Goal: Task Accomplishment & Management: Manage account settings

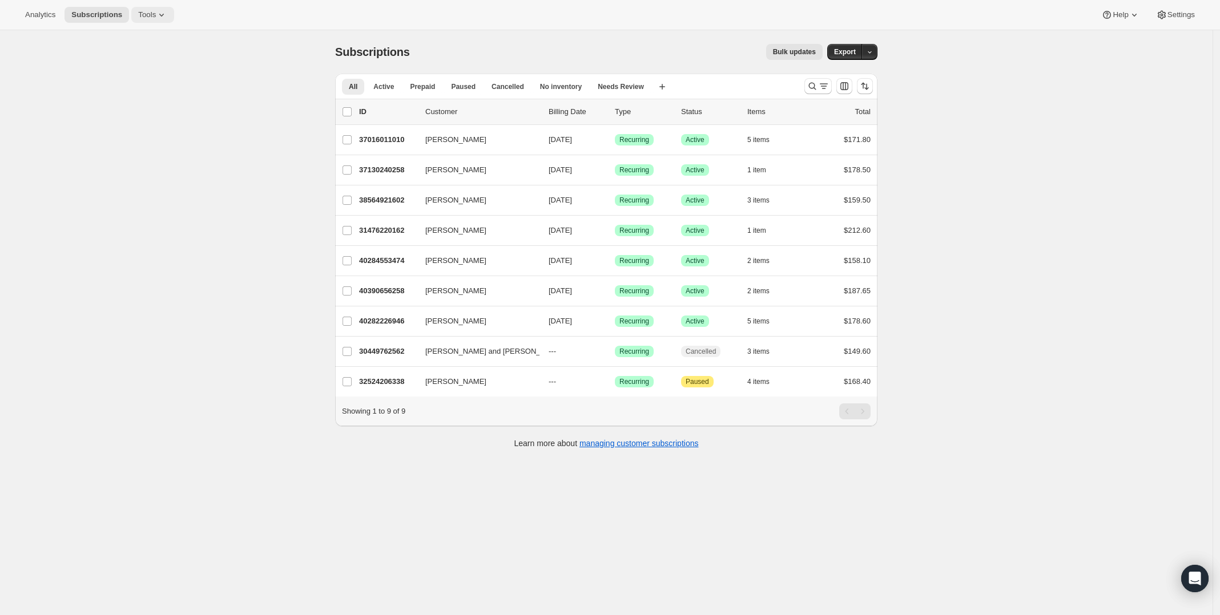
click at [156, 13] on icon at bounding box center [161, 14] width 11 height 11
click at [160, 42] on span "Subscription Plans" at bounding box center [136, 38] width 62 height 9
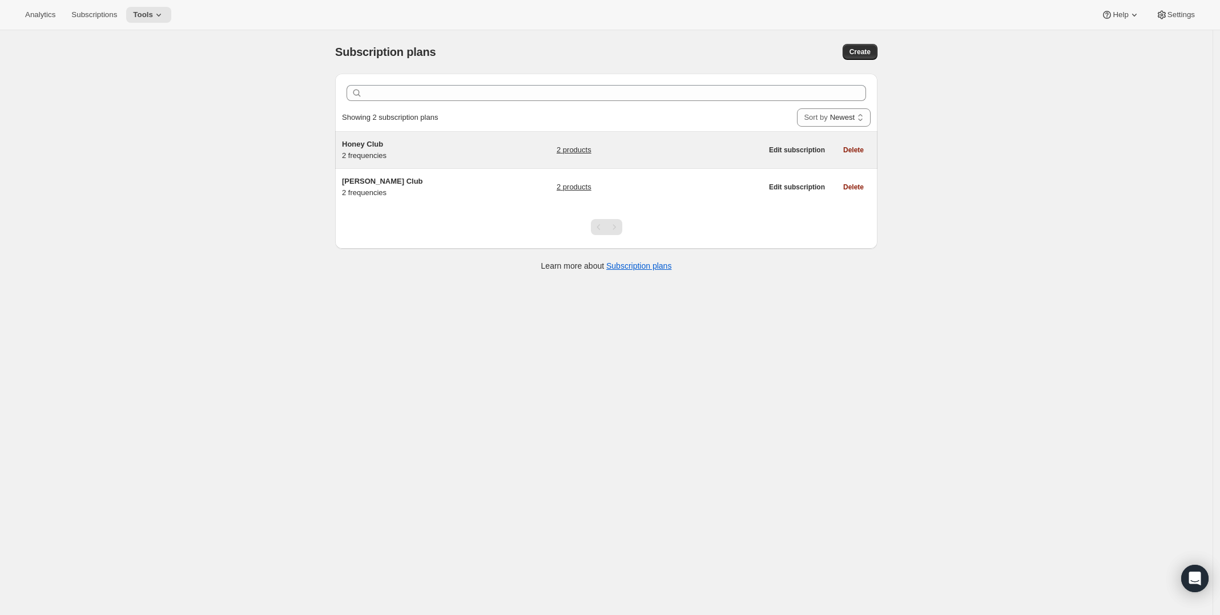
click at [674, 155] on div "2 products" at bounding box center [660, 150] width 206 height 23
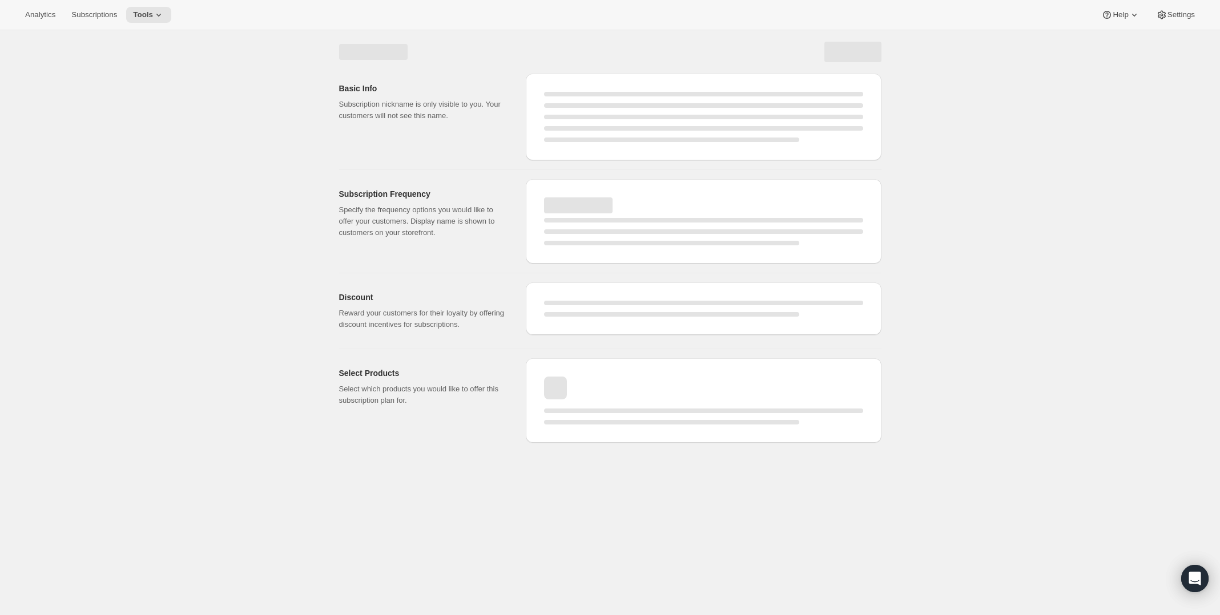
select select "WEEK"
select select "MONTH"
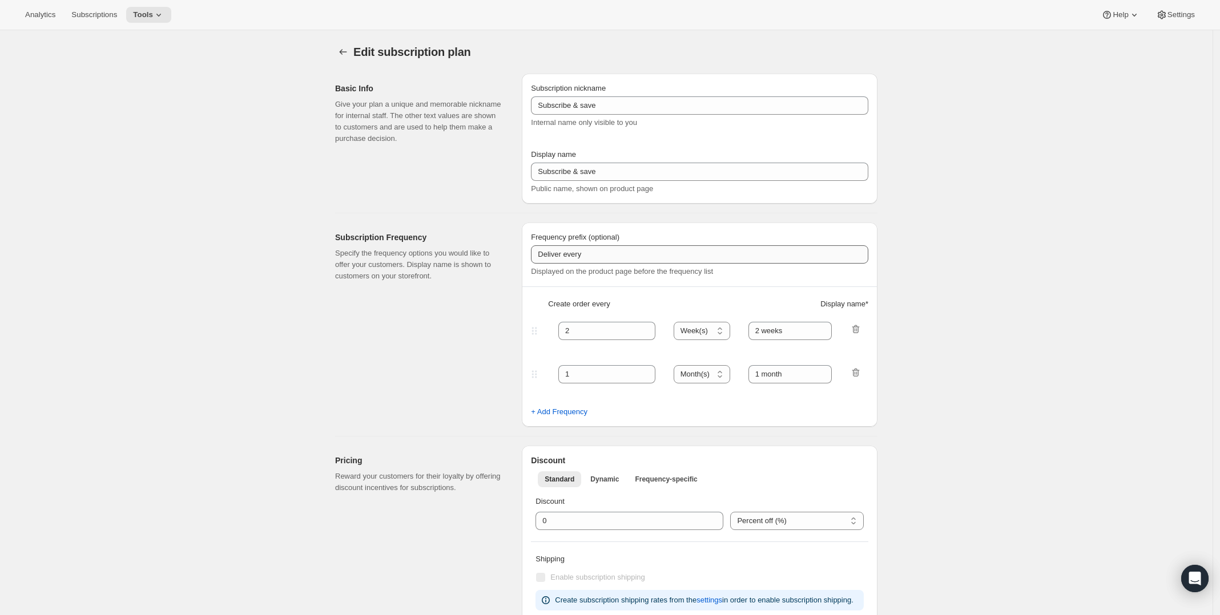
type input "Honey Club"
type input "6"
select select "MONTH"
type input "6 months"
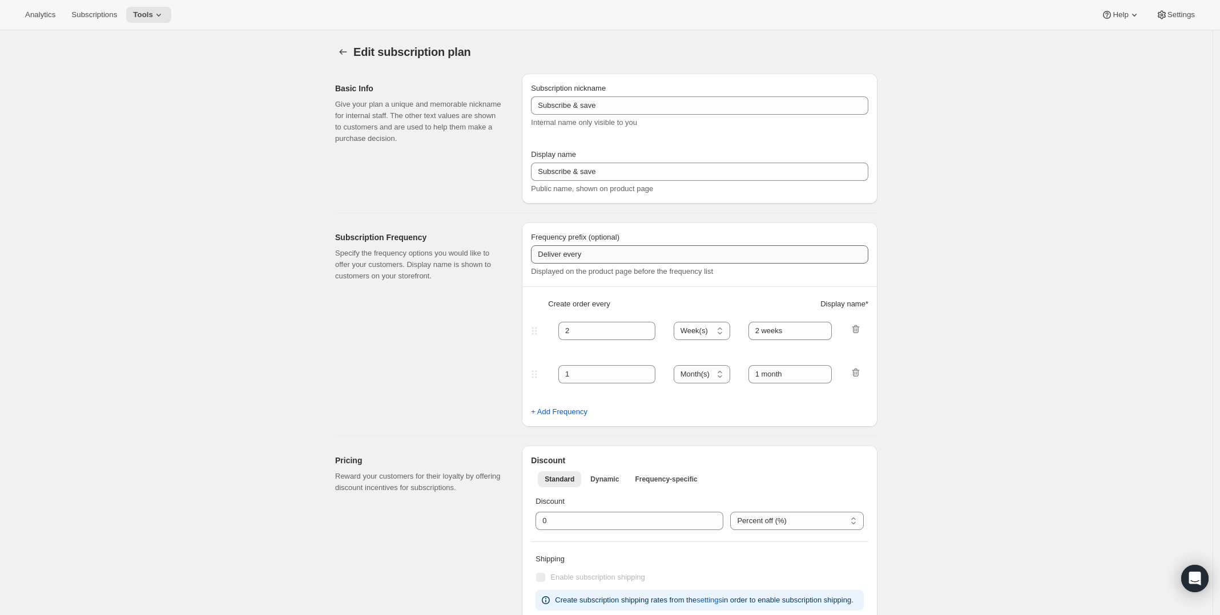
type input "3"
type input "3 months"
type input "20"
checkbox input "true"
select select "YEARDAY"
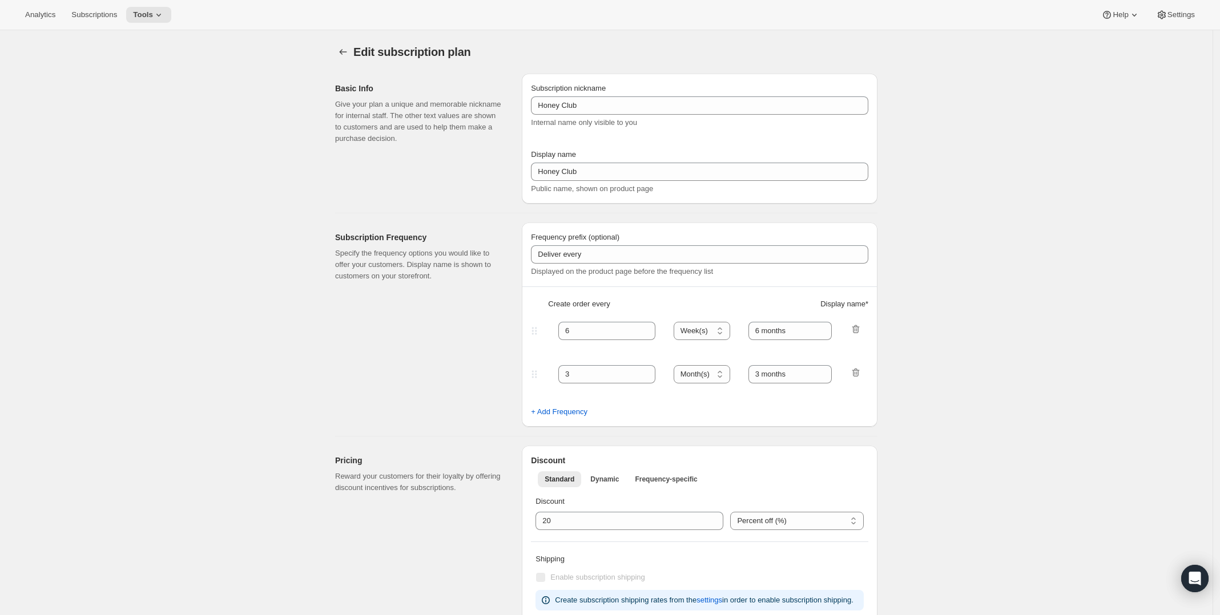
select select "3"
select select "6"
select select "9"
select select "12"
click at [339, 50] on button "Subscription plans" at bounding box center [343, 52] width 16 height 16
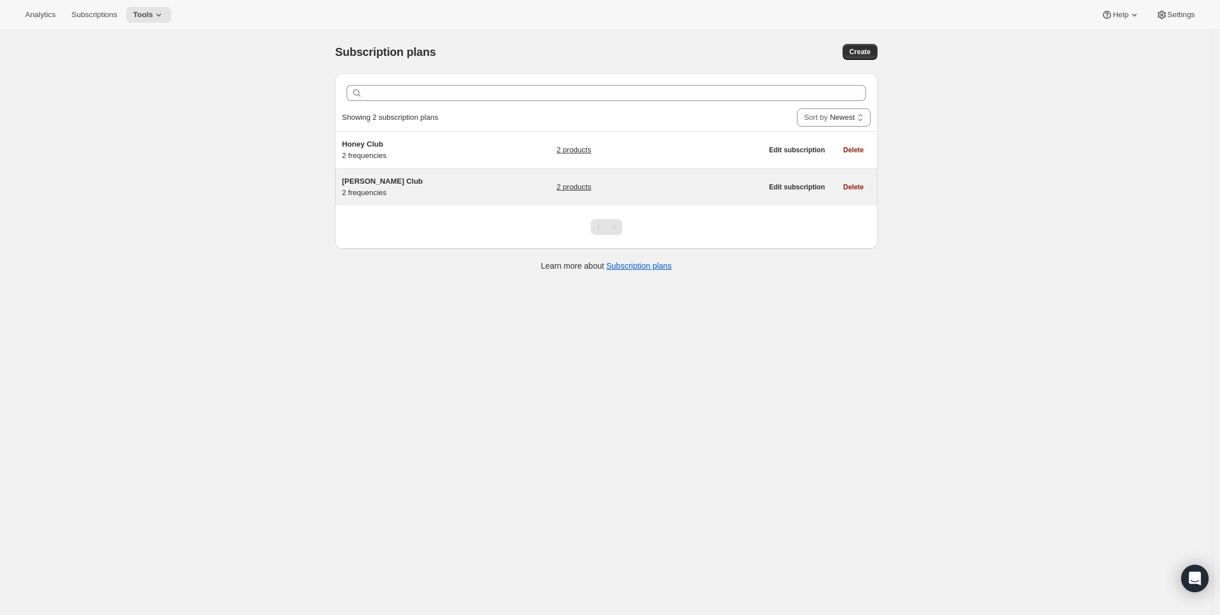
click at [417, 196] on div "[PERSON_NAME] Club 2 frequencies" at bounding box center [413, 187] width 143 height 23
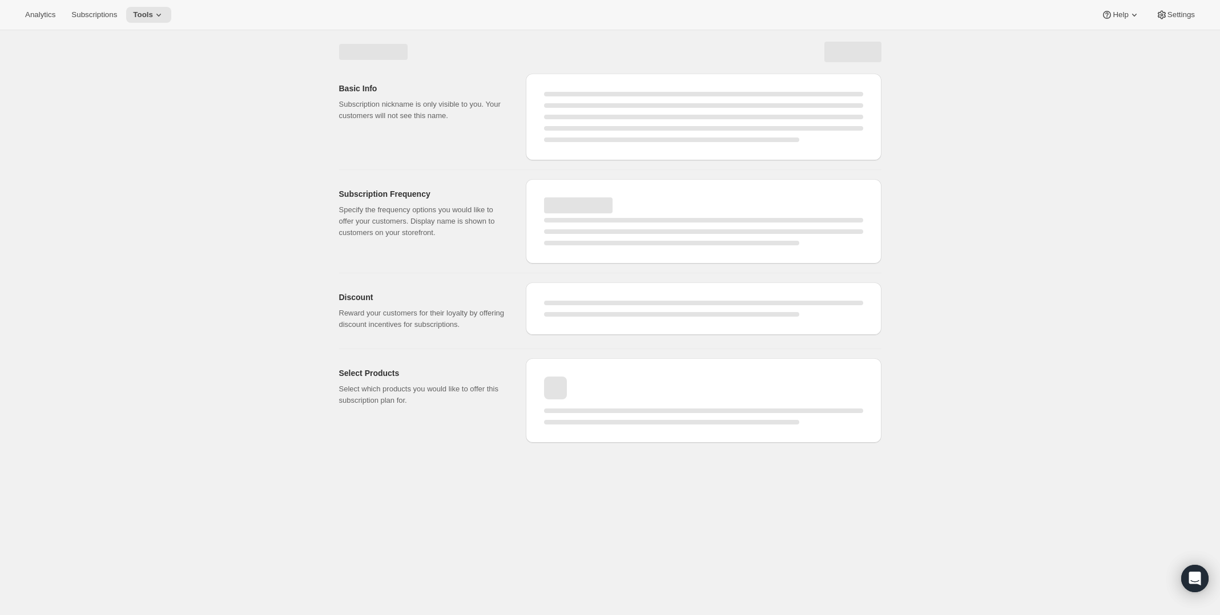
select select "WEEK"
select select "MONTH"
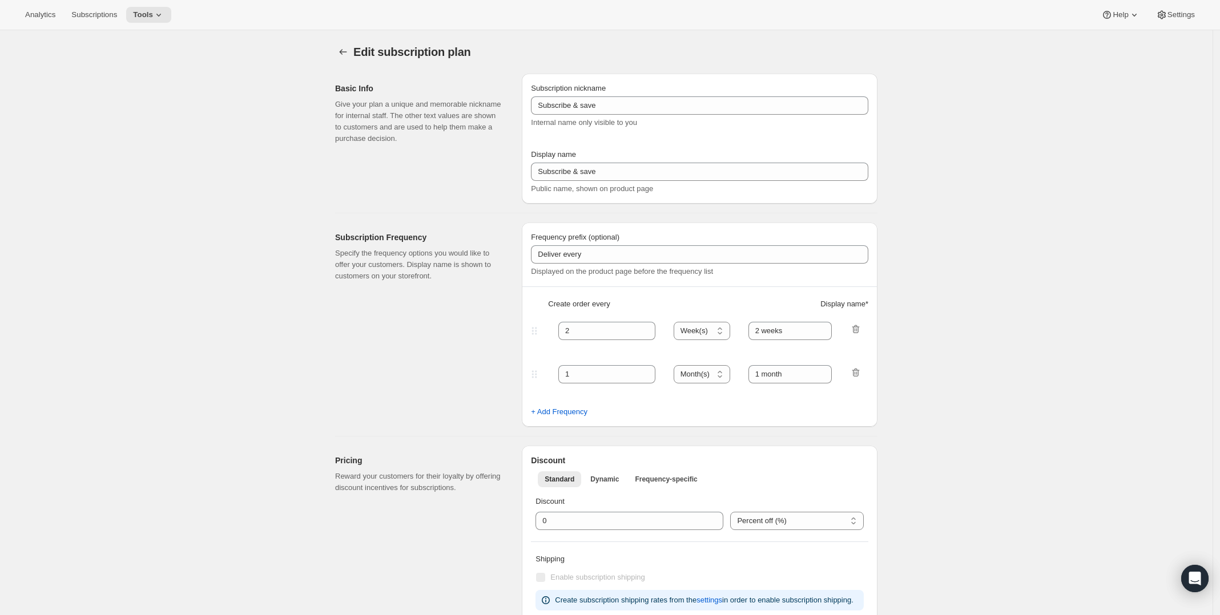
type input "[PERSON_NAME] Club"
type input "Join our [PERSON_NAME] Club"
type input "6"
select select "MONTH"
type input "6 months"
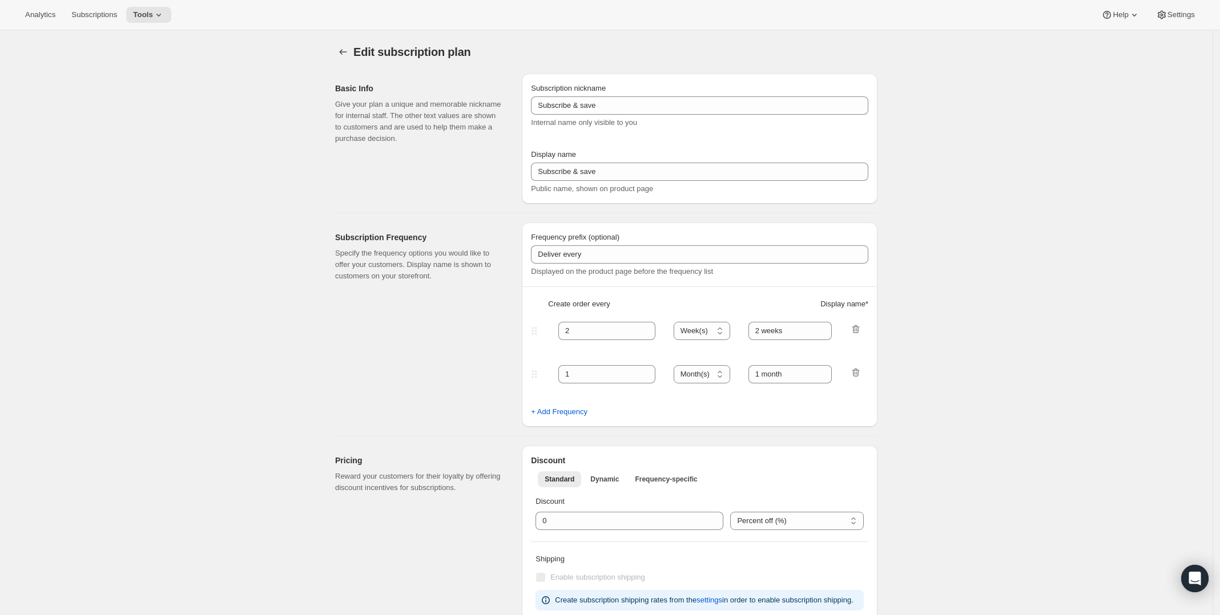
type input "3"
type input "3 months"
type input "15"
checkbox input "true"
select select "YEARDAY"
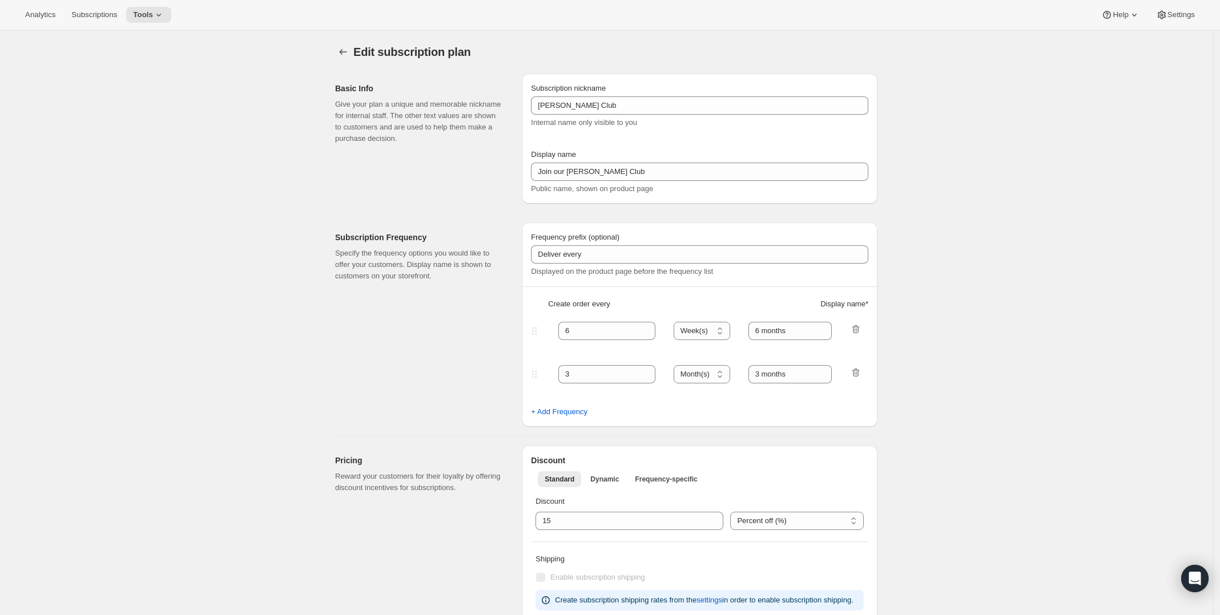
select select "3"
select select "6"
select select "9"
select select "12"
click at [158, 14] on icon at bounding box center [158, 14] width 11 height 11
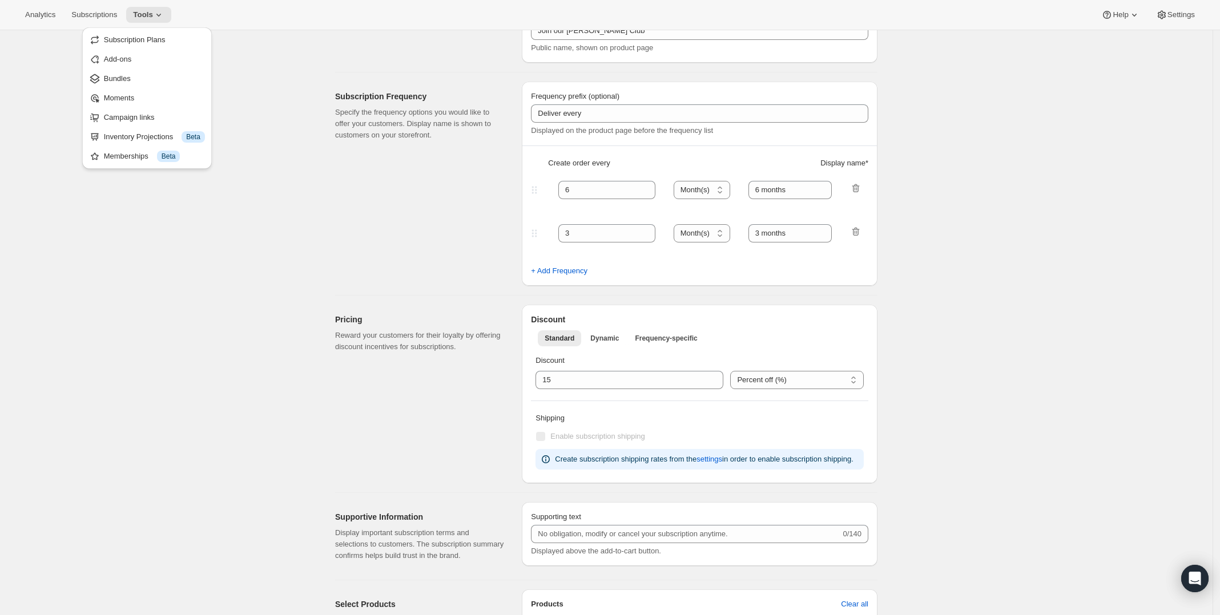
scroll to position [143, 0]
click at [626, 383] on input "integer" at bounding box center [621, 378] width 171 height 18
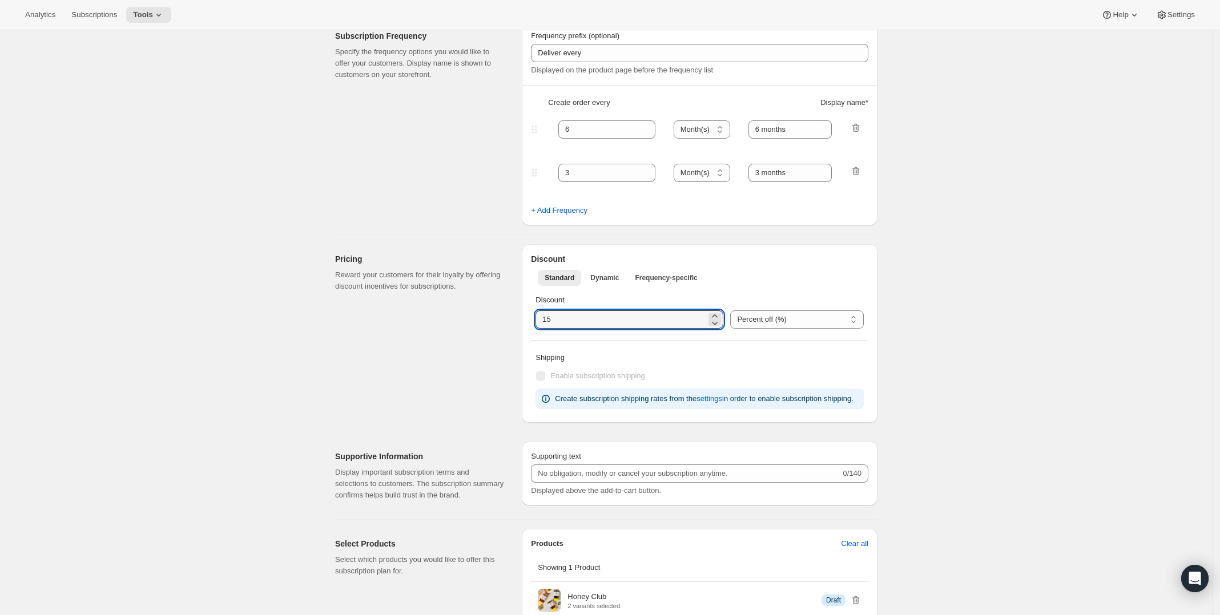
scroll to position [0, 0]
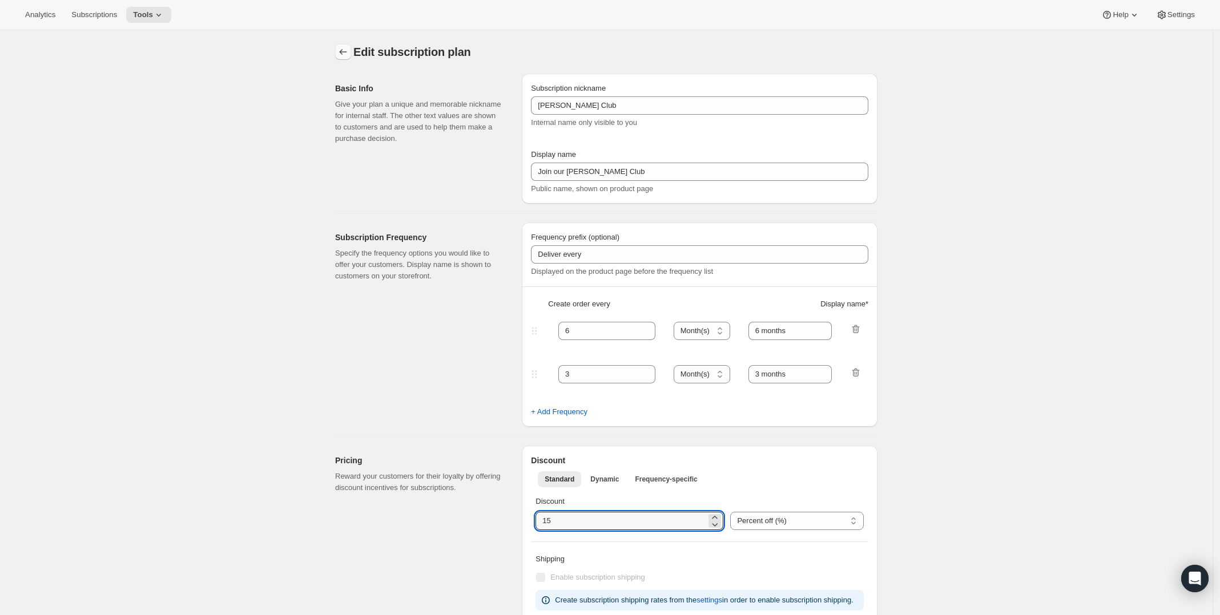
click at [349, 56] on icon "Subscription plans" at bounding box center [342, 51] width 11 height 11
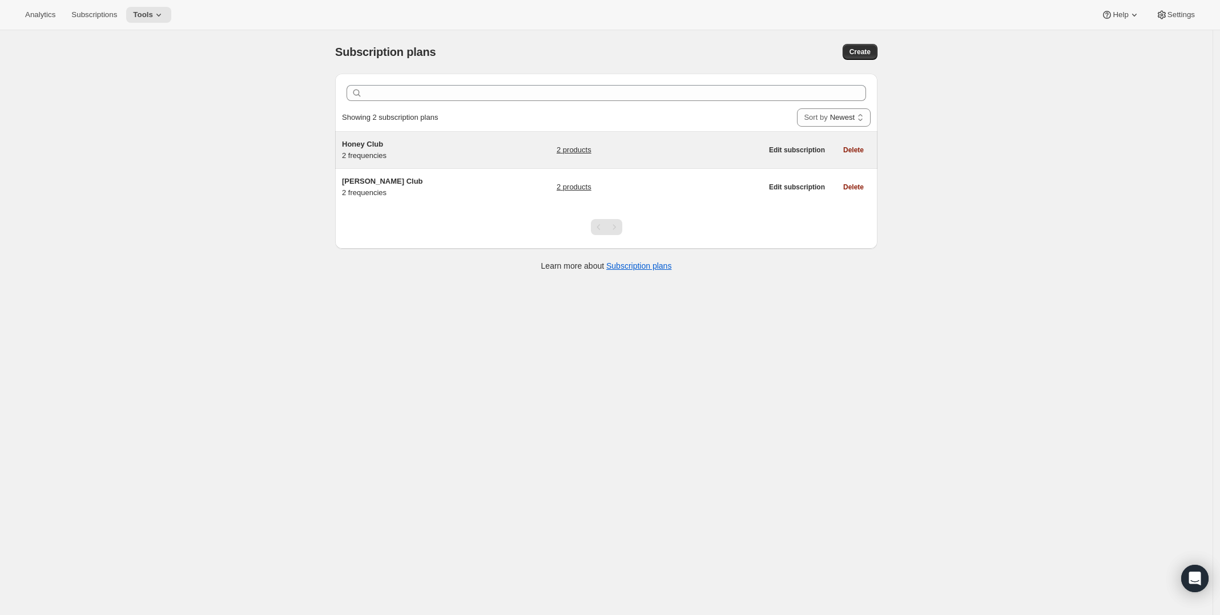
click at [577, 151] on link "2 products" at bounding box center [574, 149] width 35 height 11
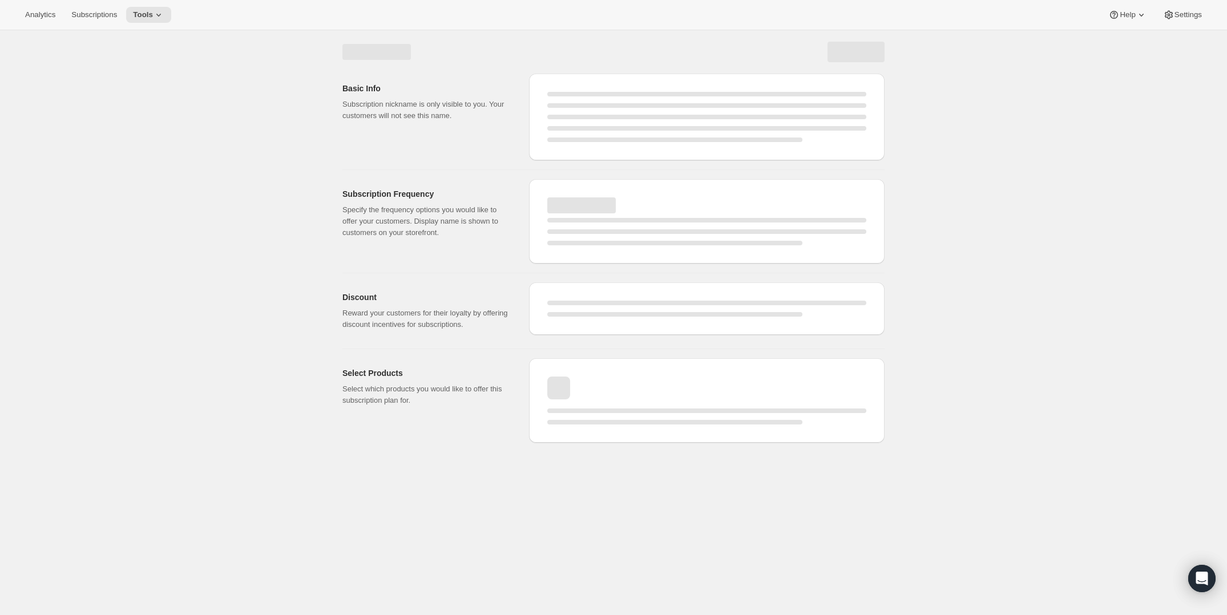
select select "WEEK"
select select "MONTH"
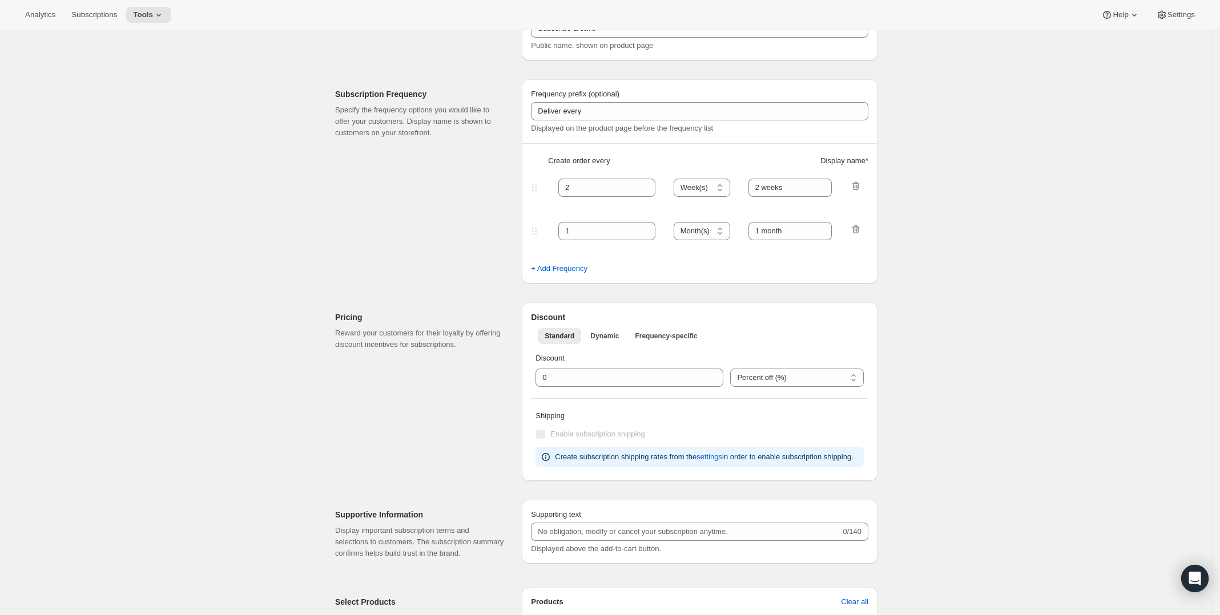
type input "Honey Club"
type input "6"
select select "MONTH"
type input "6 months"
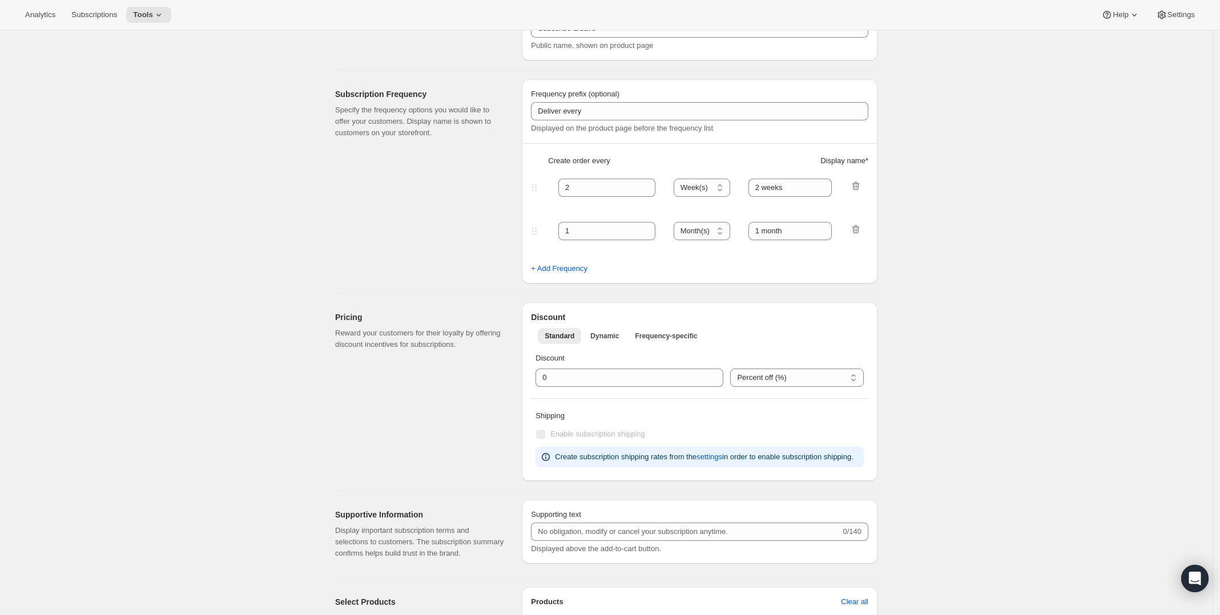
type input "3"
type input "3 months"
type input "20"
checkbox input "true"
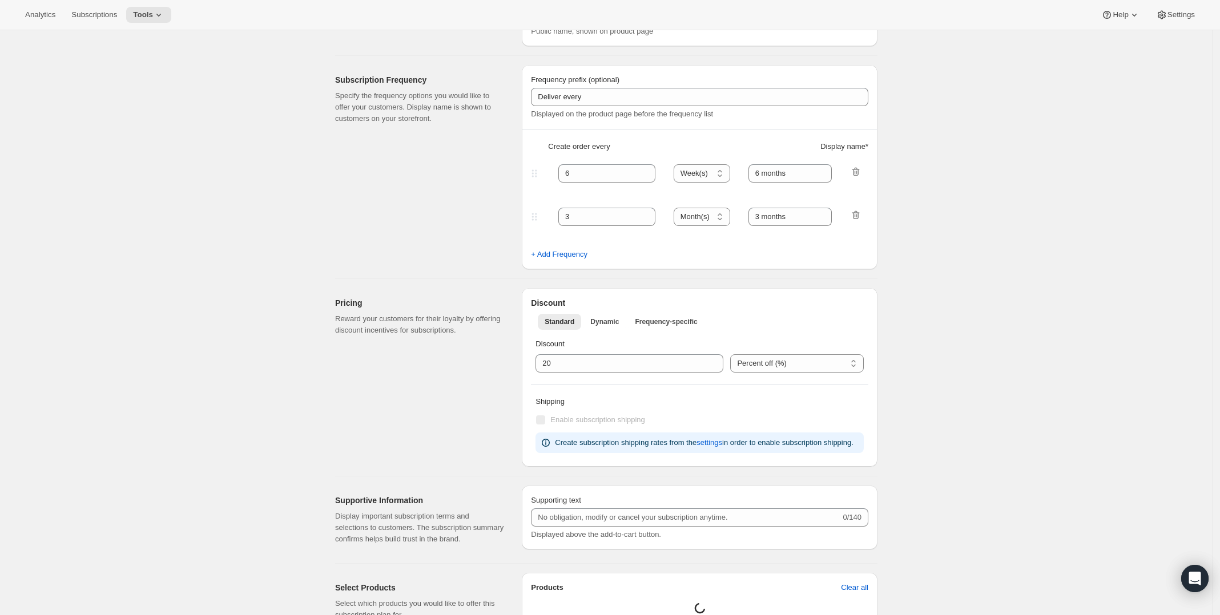
select select "YEARDAY"
select select "3"
select select "6"
select select "9"
select select "12"
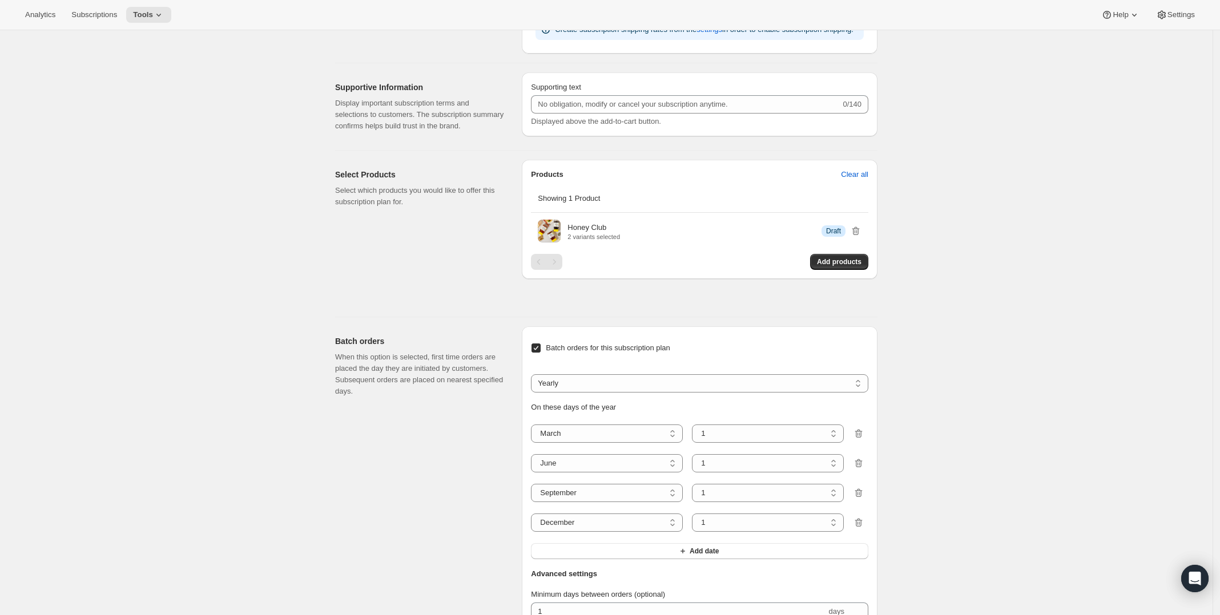
scroll to position [285, 0]
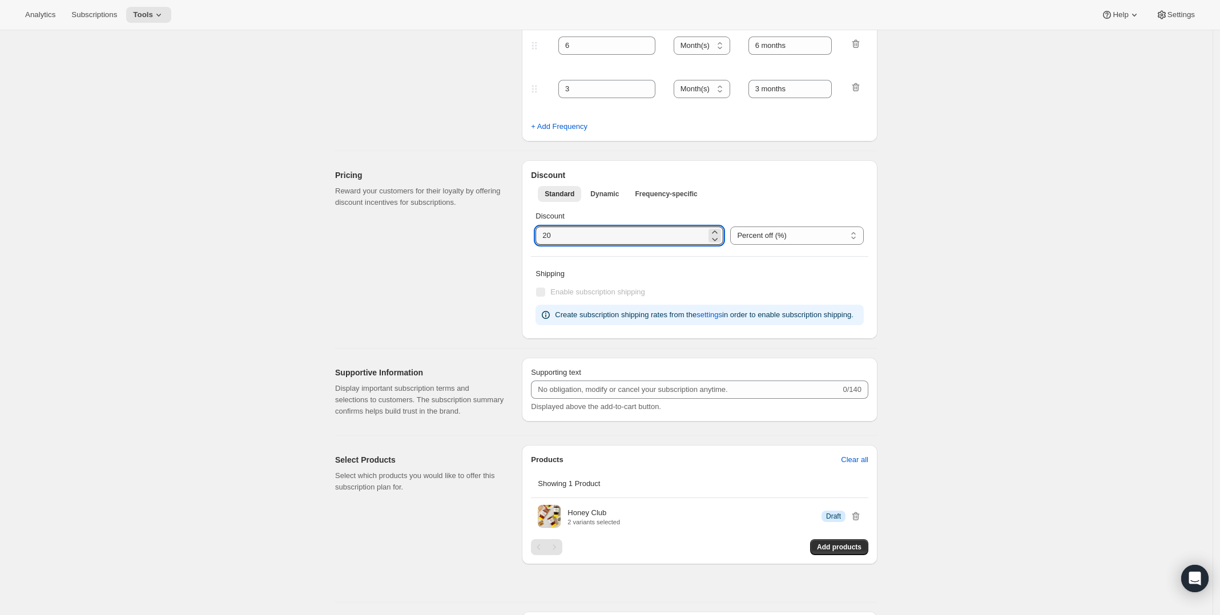
drag, startPoint x: 589, startPoint y: 228, endPoint x: 421, endPoint y: 259, distance: 170.6
click at [421, 259] on div "Pricing Reward your customers for their loyalty by offering discount incentives…" at bounding box center [602, 245] width 552 height 188
type input "15"
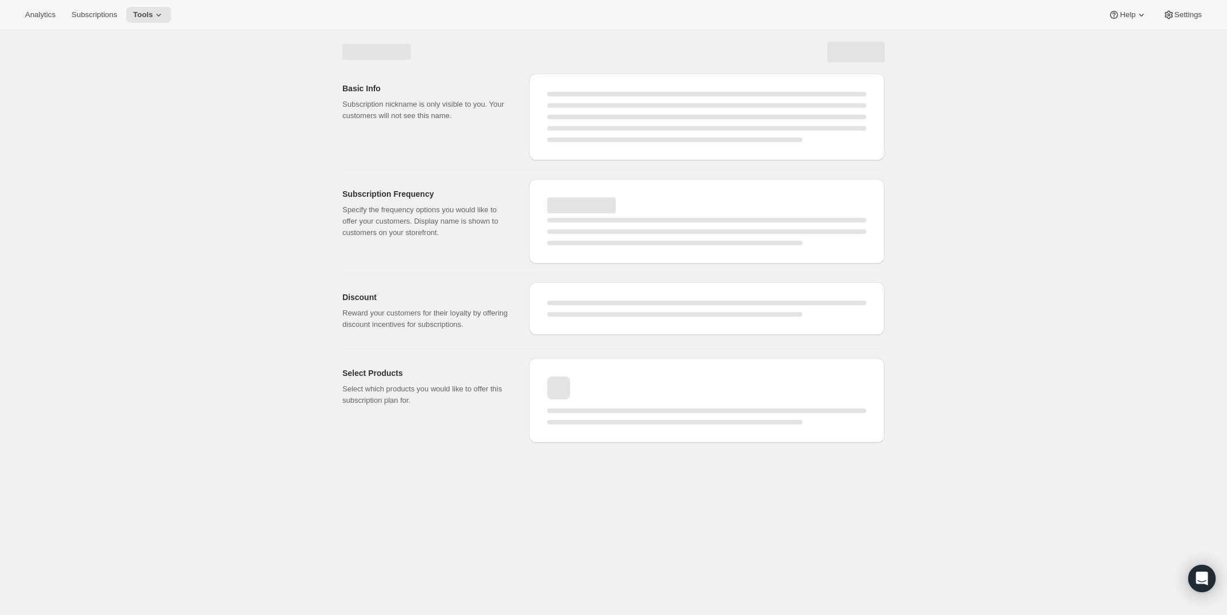
select select "MONTH"
select select "YEARDAY"
select select "3"
select select "6"
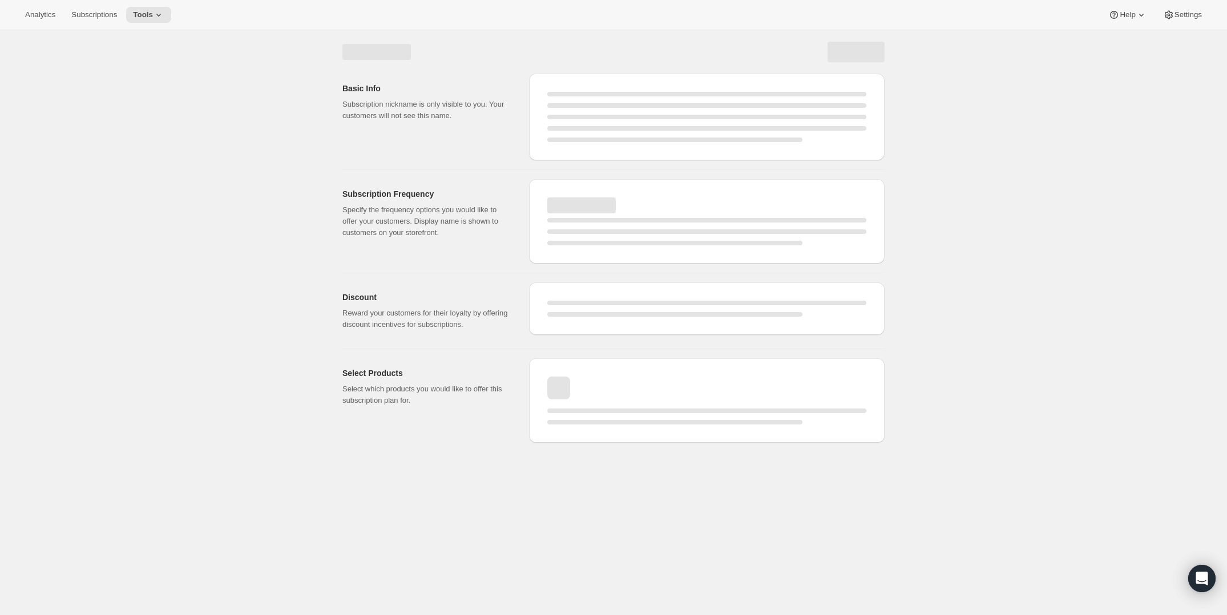
select select "9"
select select "12"
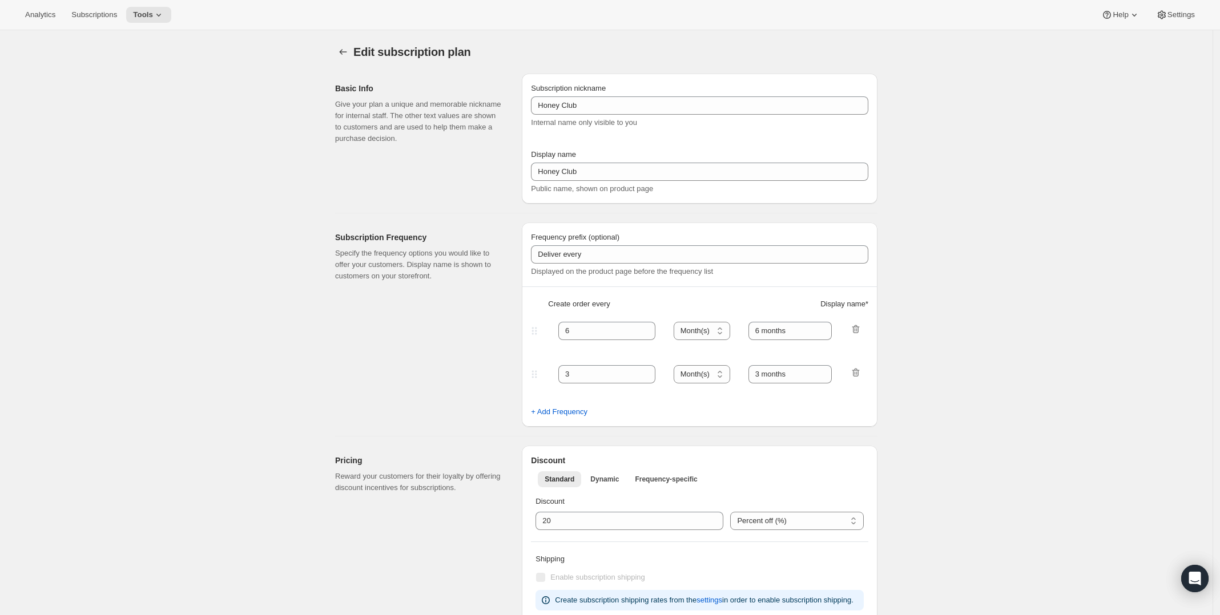
type input "15"
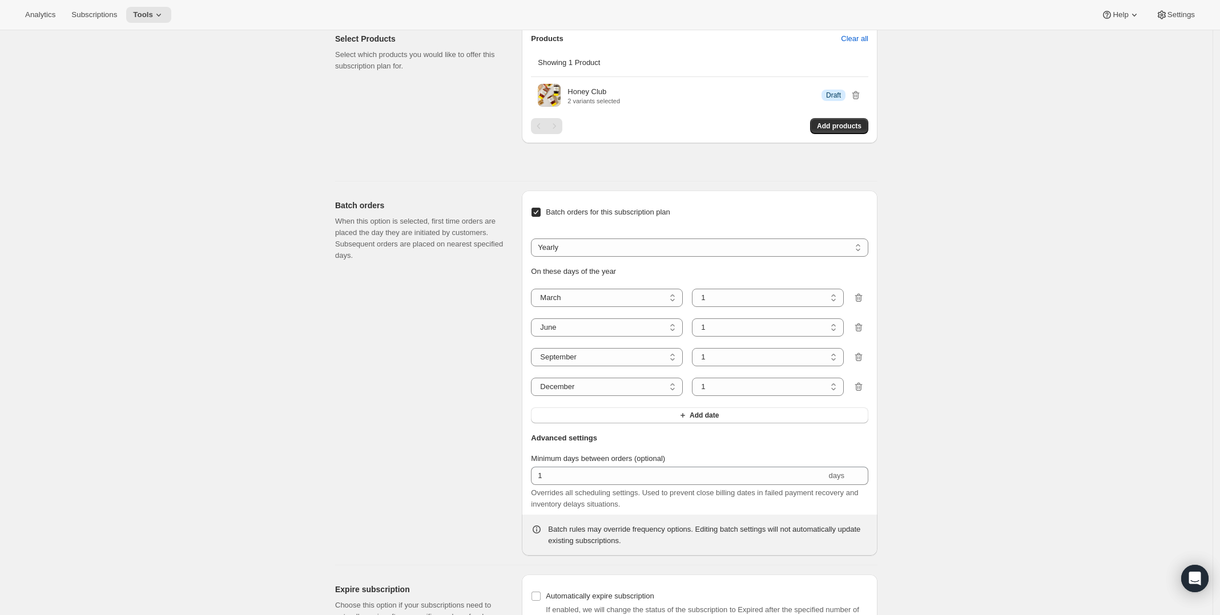
scroll to position [856, 0]
